Goal: Communication & Community: Answer question/provide support

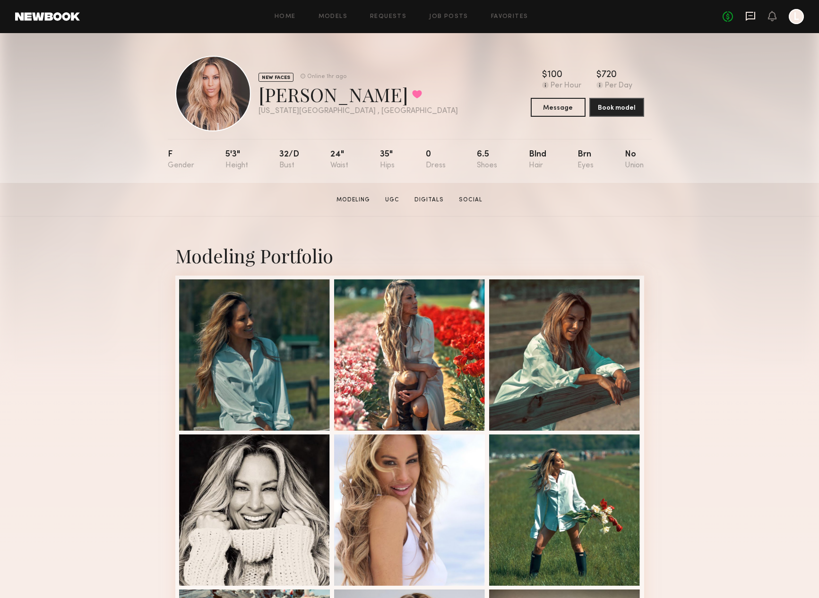
click at [753, 18] on icon at bounding box center [750, 16] width 9 height 9
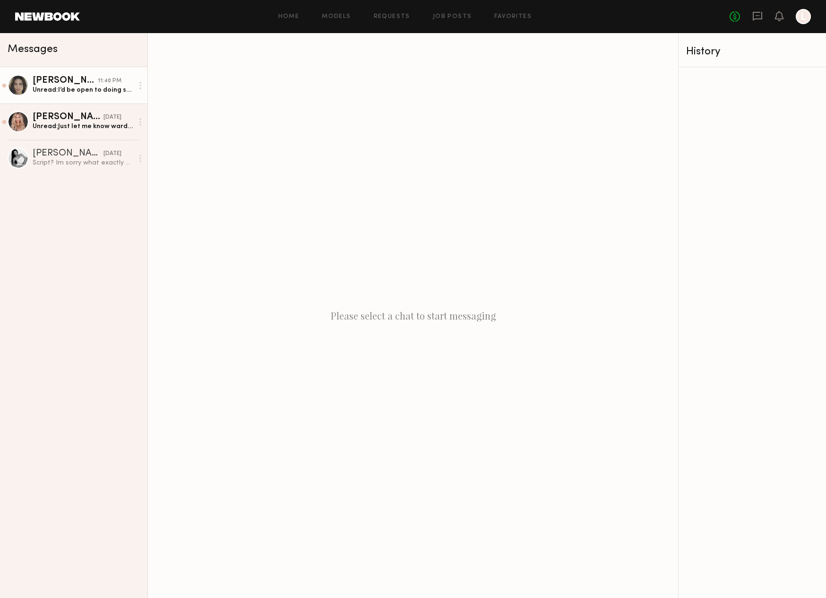
click at [107, 87] on div "Unread: I’d be open to doing something like this a different date." at bounding box center [83, 90] width 101 height 9
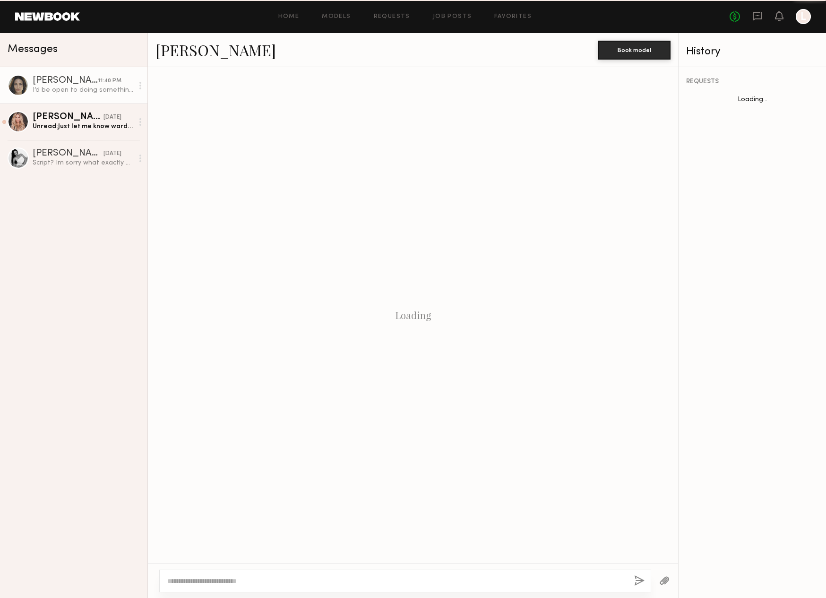
scroll to position [227, 0]
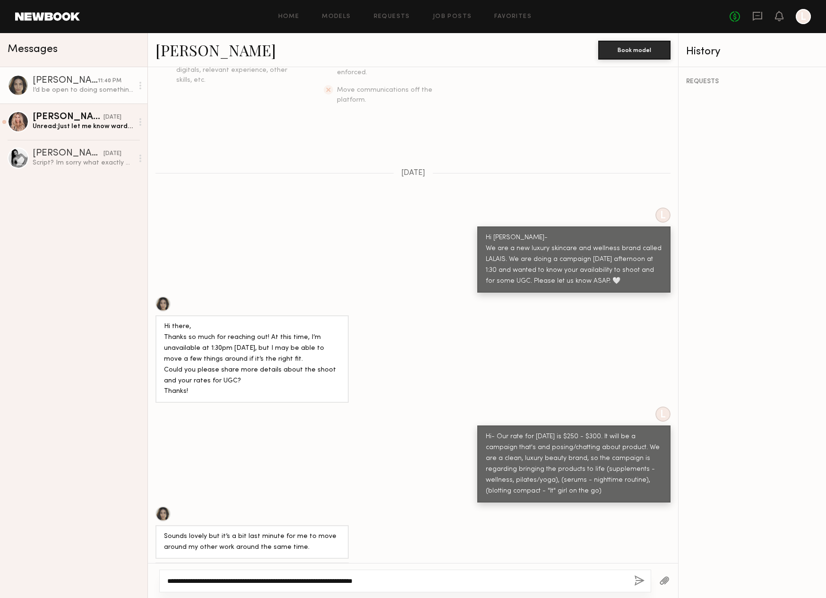
type textarea "**********"
click at [638, 580] on button "button" at bounding box center [639, 581] width 10 height 12
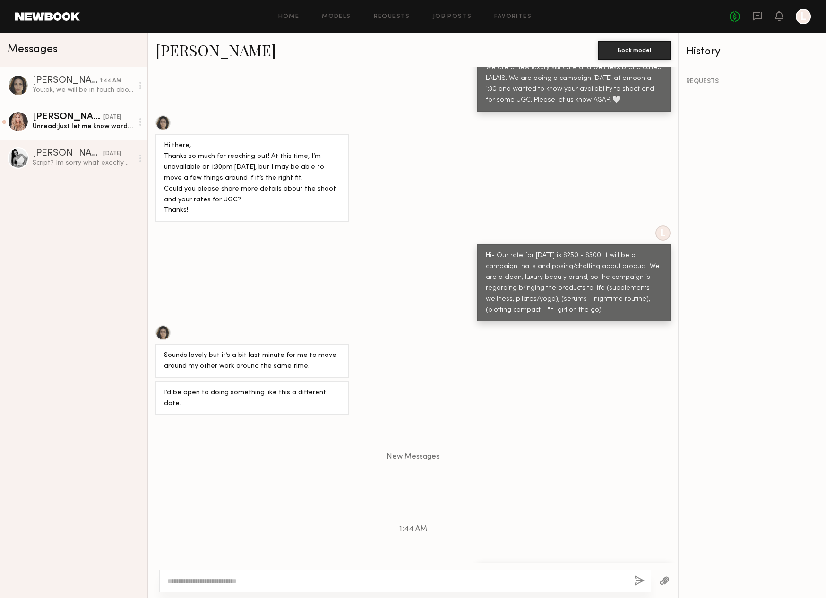
click at [104, 128] on div "Unread: Just let me know wardrobe hair and make up needs" at bounding box center [83, 126] width 101 height 9
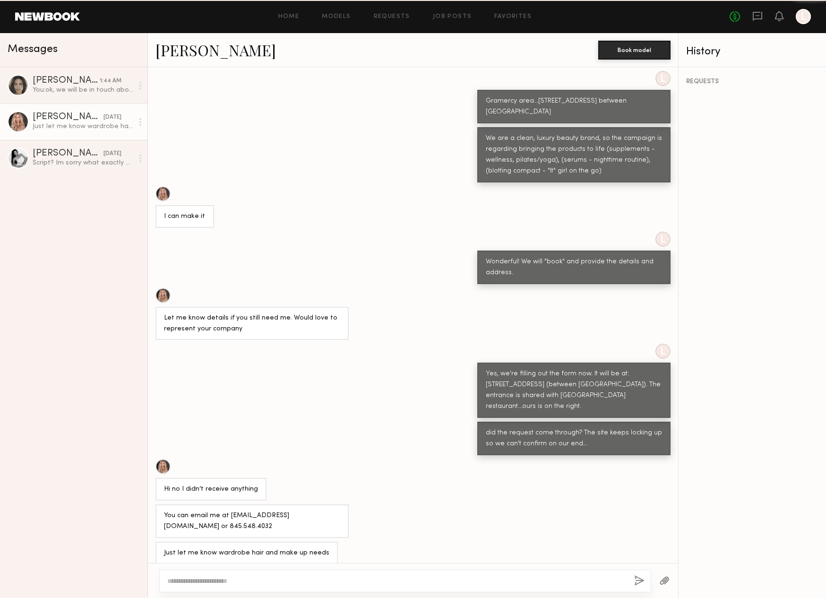
scroll to position [71, 0]
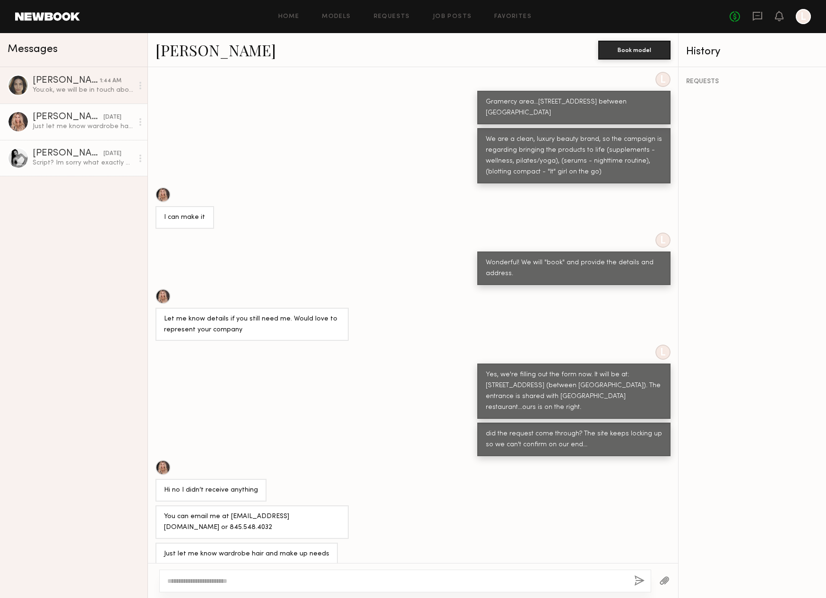
click at [84, 163] on div "Script? Im sorry what exactly are the deliverables?" at bounding box center [83, 162] width 101 height 9
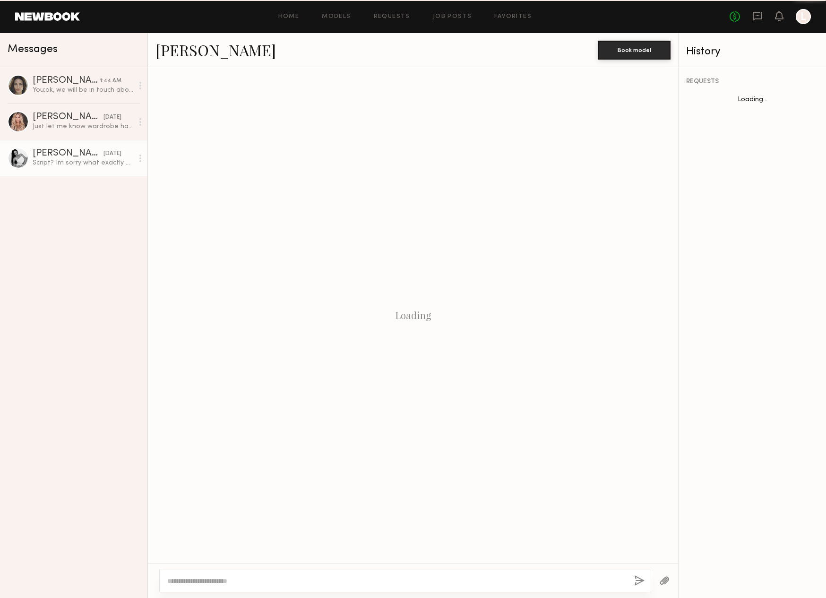
scroll to position [73, 0]
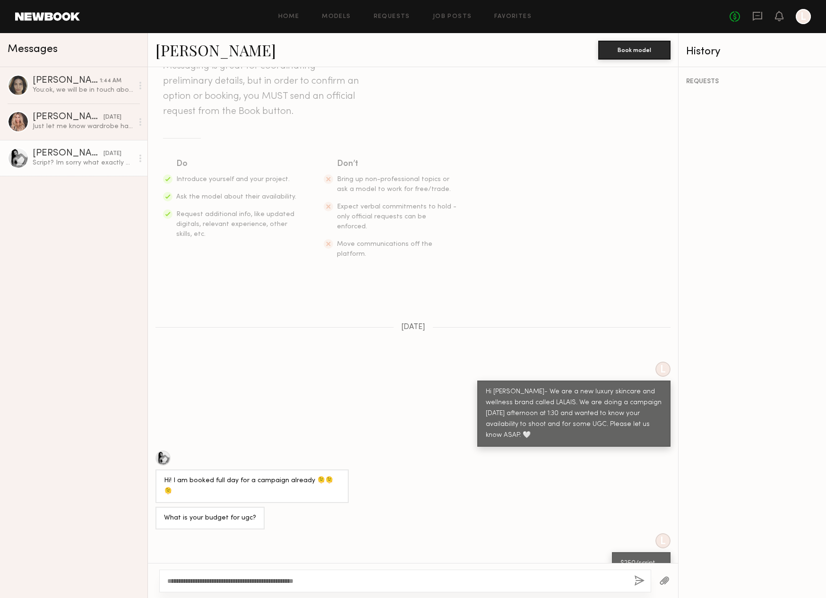
type textarea "**********"
click at [643, 582] on button "button" at bounding box center [639, 581] width 10 height 12
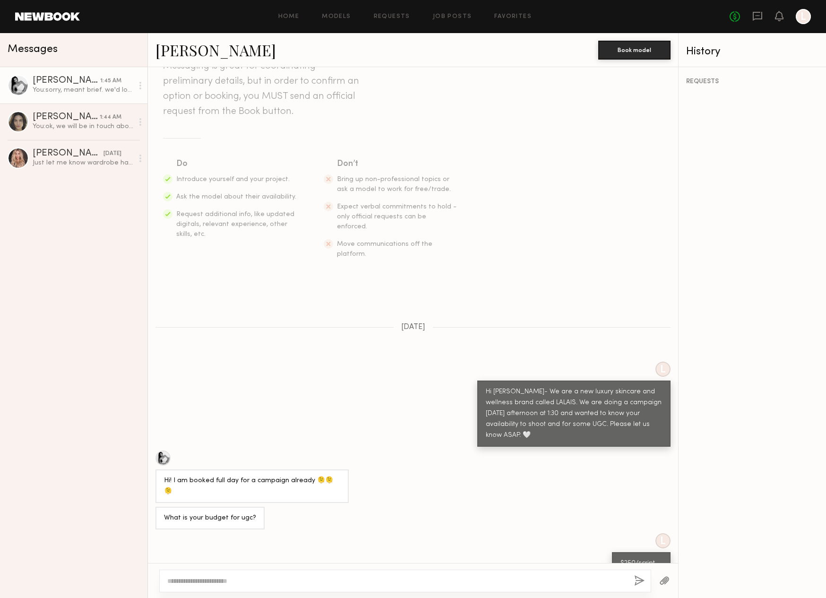
scroll to position [262, 0]
